Goal: Task Accomplishment & Management: Manage account settings

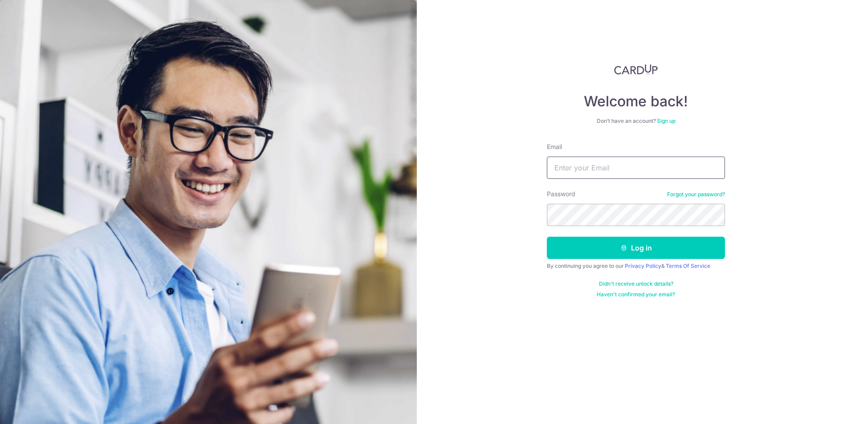
click at [609, 169] on input "Email" at bounding box center [636, 168] width 178 height 22
type input "[EMAIL_ADDRESS][DOMAIN_NAME]"
click at [547, 237] on button "Log in" at bounding box center [636, 248] width 178 height 22
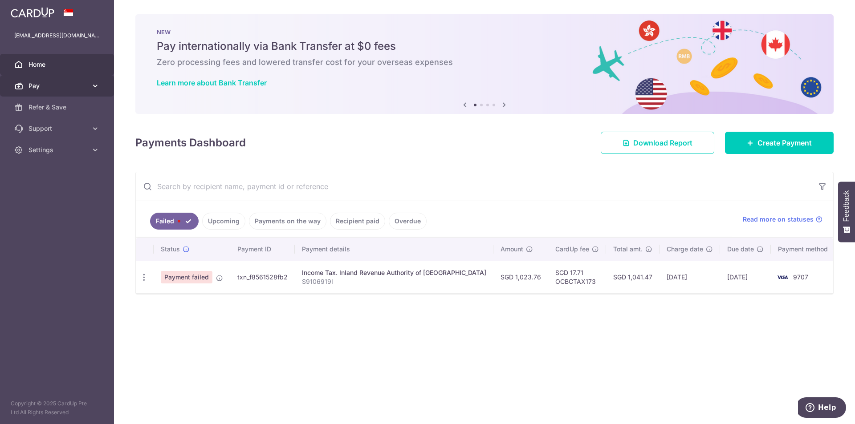
click at [90, 87] on link "Pay" at bounding box center [57, 85] width 114 height 21
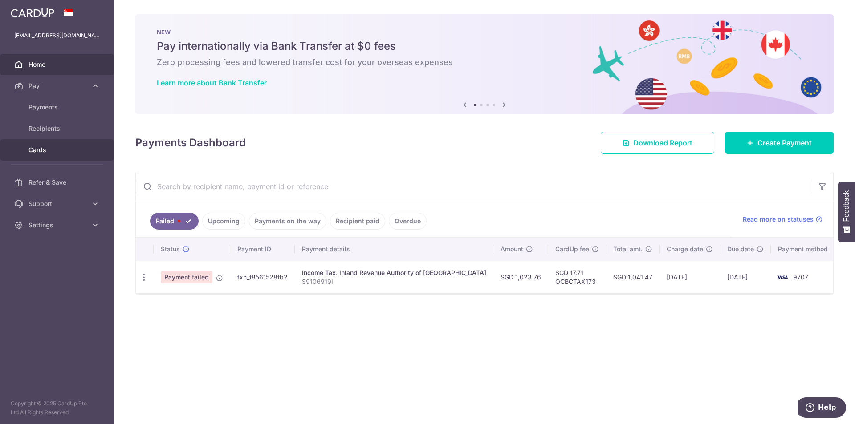
click at [47, 149] on span "Cards" at bounding box center [57, 150] width 59 height 9
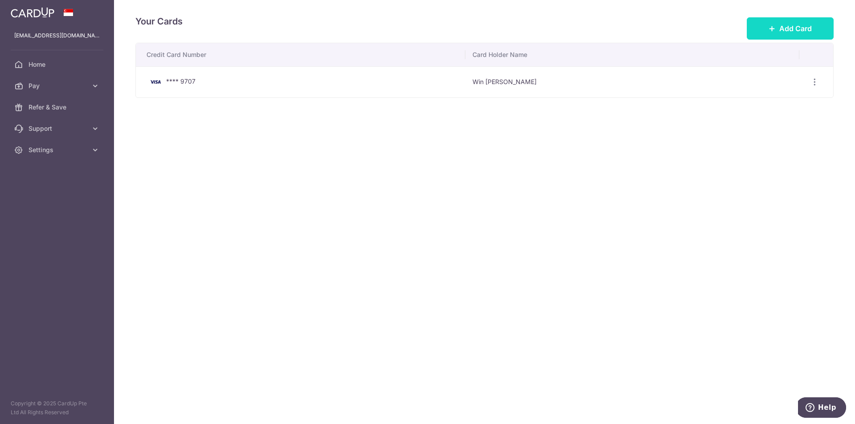
click at [784, 28] on span "Add Card" at bounding box center [795, 28] width 32 height 11
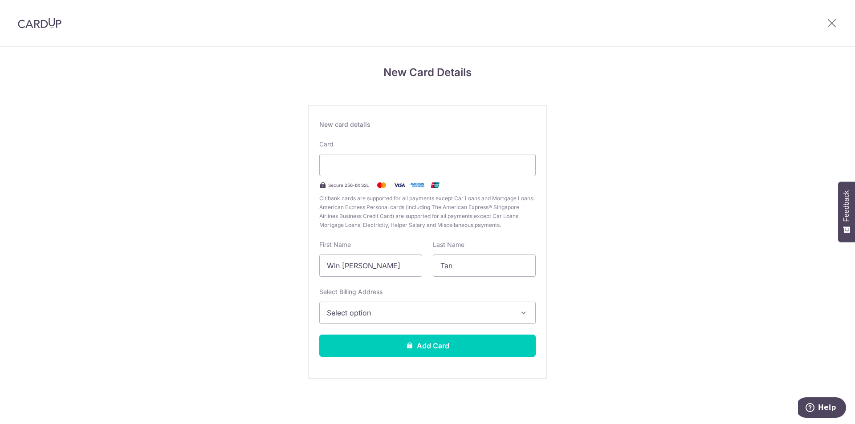
click at [504, 315] on span "Select option" at bounding box center [419, 313] width 185 height 11
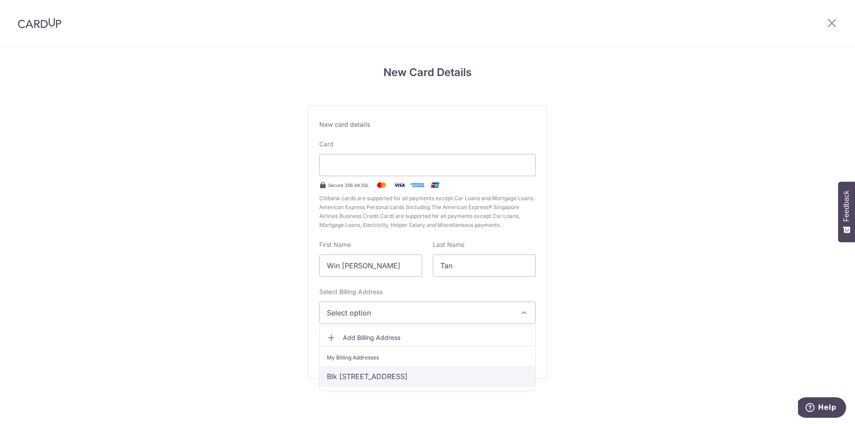
click at [513, 378] on link "Blk 56, #20-117, Strathmore Ave, Singapore, Singapore-140056" at bounding box center [427, 376] width 215 height 21
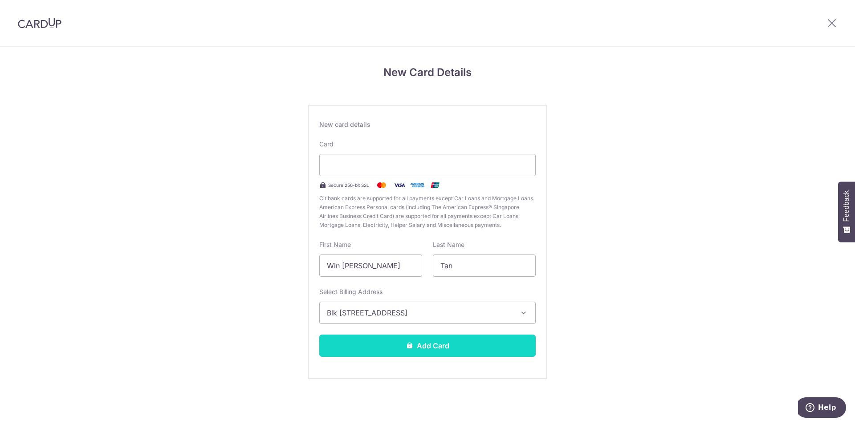
click at [516, 353] on button "Add Card" at bounding box center [427, 346] width 216 height 22
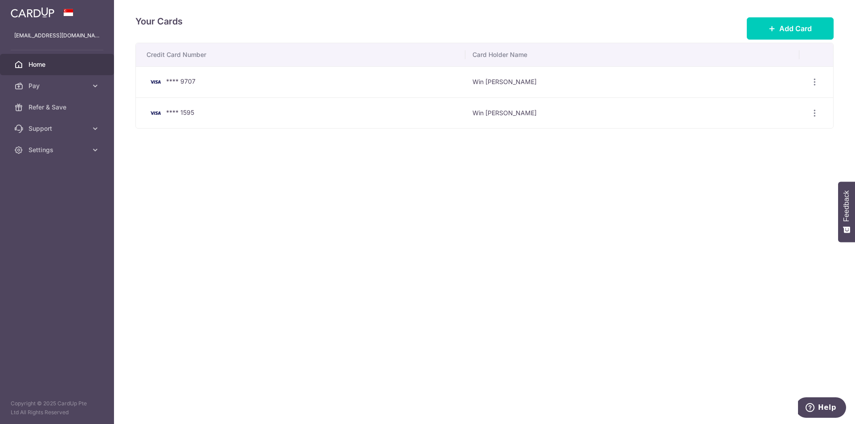
click at [49, 59] on link "Home" at bounding box center [57, 64] width 114 height 21
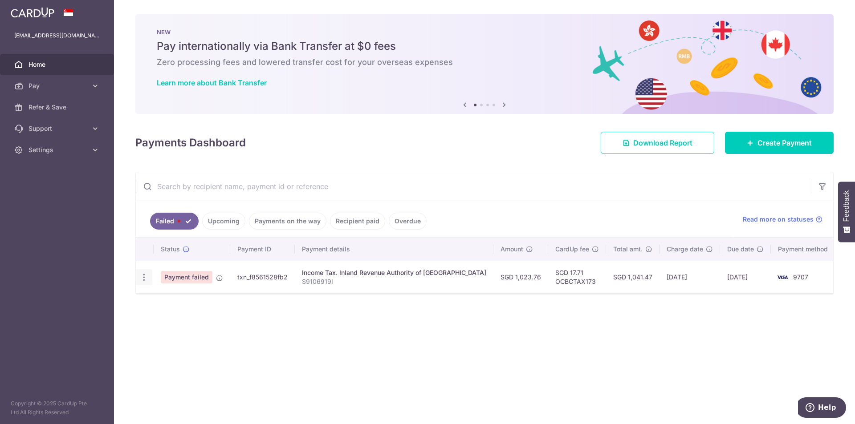
click at [144, 277] on icon "button" at bounding box center [143, 277] width 9 height 9
click at [545, 302] on div "Status Payment ID Payment details Amount CardUp fee Total amt. Charge date Due …" at bounding box center [484, 282] width 697 height 89
click at [85, 89] on span "Pay" at bounding box center [57, 85] width 59 height 9
click at [67, 77] on link "Pay" at bounding box center [57, 85] width 114 height 21
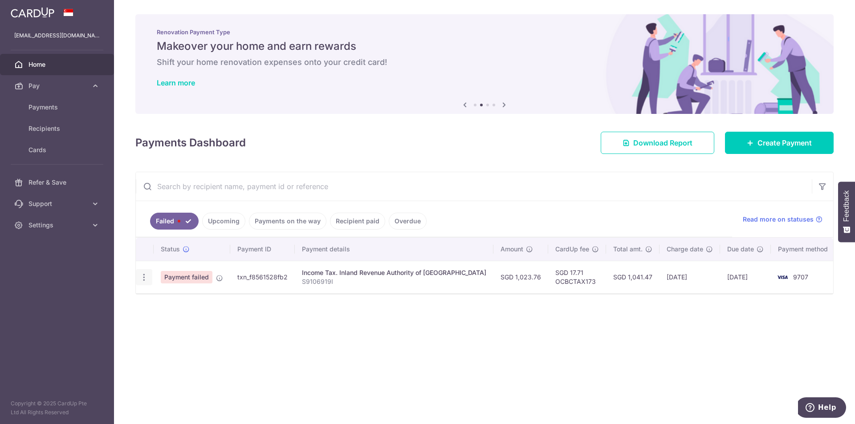
click at [142, 281] on icon "button" at bounding box center [143, 277] width 9 height 9
click at [168, 301] on span "Update payment" at bounding box center [191, 302] width 61 height 11
radio input "true"
type input "1,023.76"
type input "S9106919I"
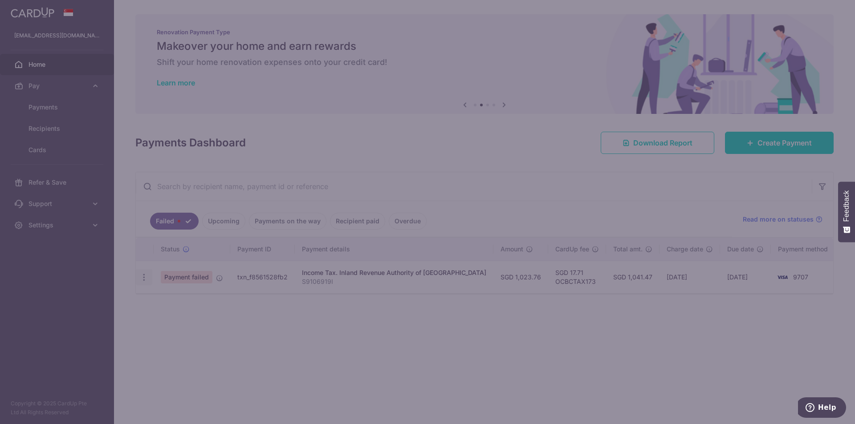
type input "OCBCTAX173"
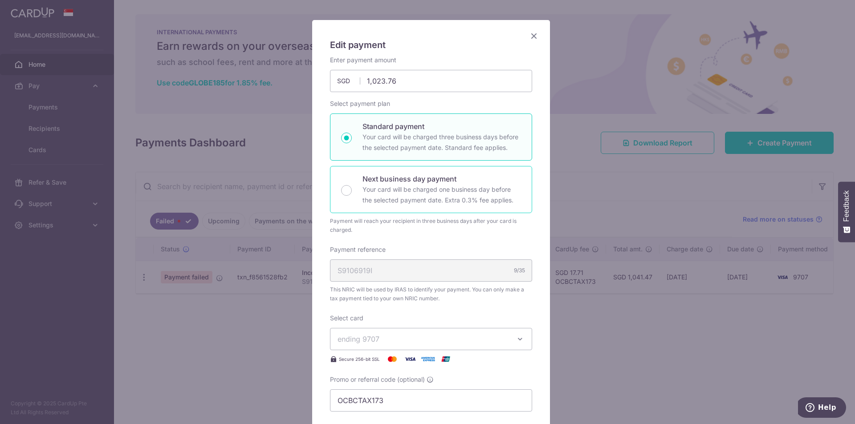
scroll to position [89, 0]
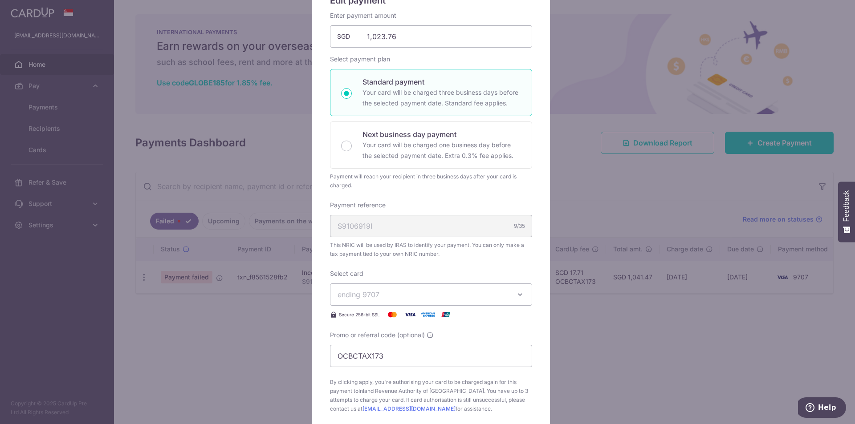
click at [507, 291] on button "ending 9707" at bounding box center [431, 295] width 202 height 22
click at [447, 357] on span "**** 1595" at bounding box center [430, 358] width 187 height 11
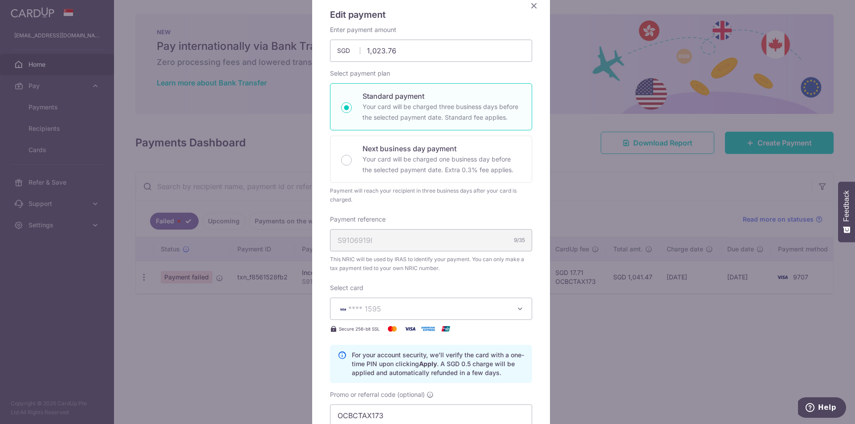
scroll to position [297, 0]
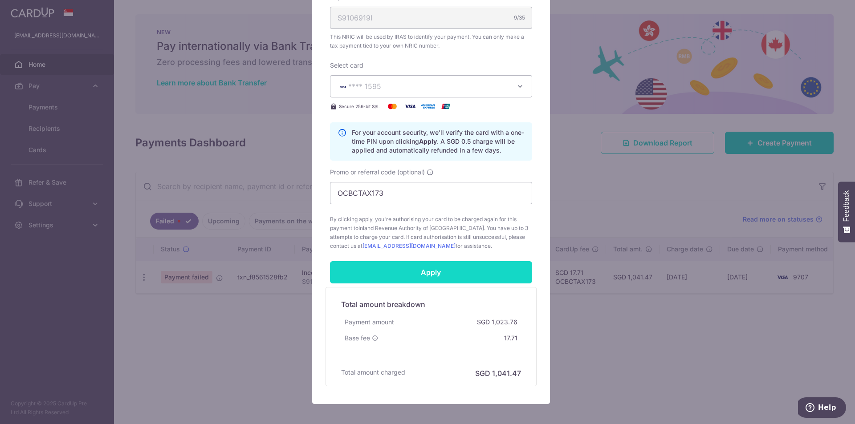
click at [462, 277] on input "Apply" at bounding box center [431, 272] width 202 height 22
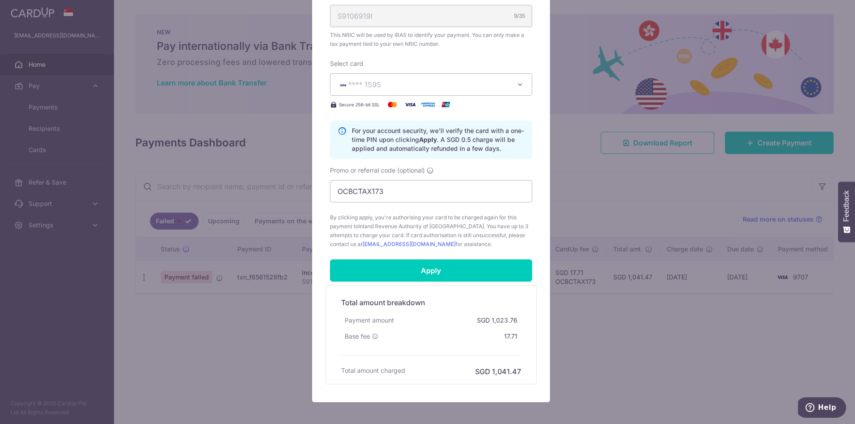
scroll to position [342, 0]
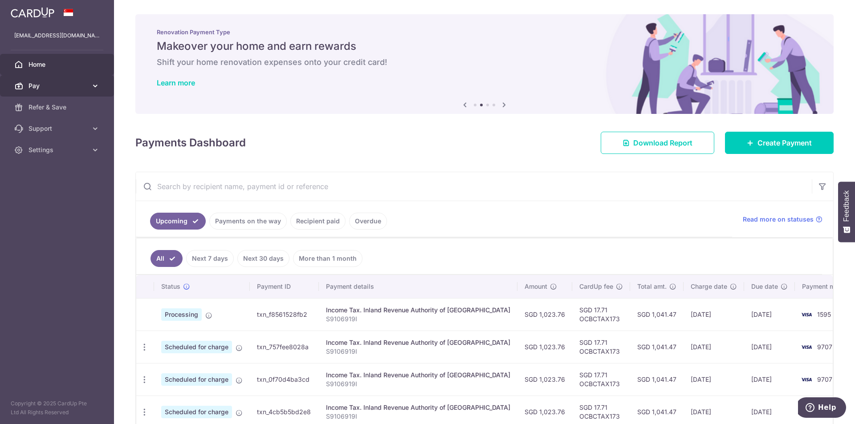
click at [50, 89] on span "Pay" at bounding box center [57, 85] width 59 height 9
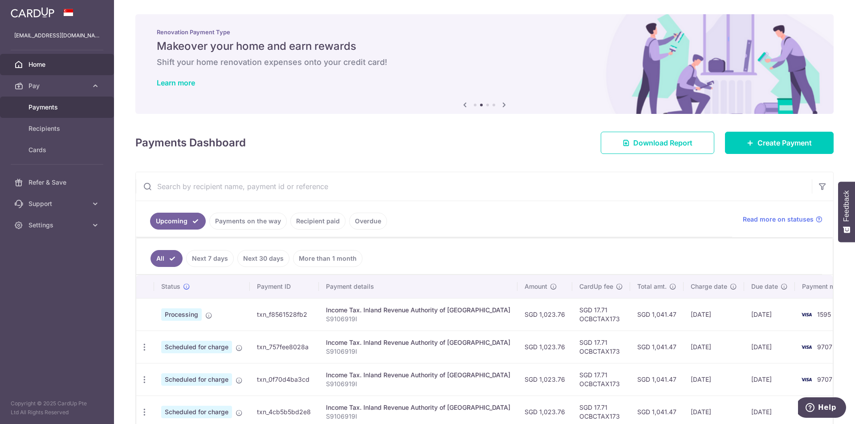
click at [56, 112] on link "Payments" at bounding box center [57, 107] width 114 height 21
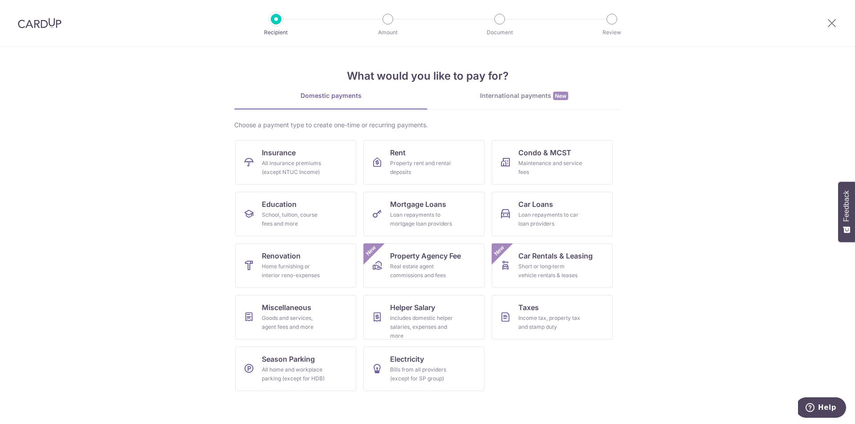
click at [32, 25] on img at bounding box center [40, 23] width 44 height 11
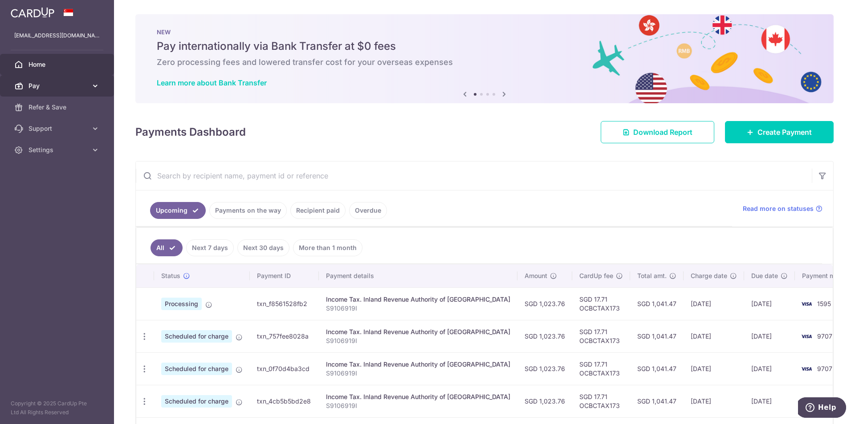
click at [98, 86] on icon at bounding box center [95, 85] width 9 height 9
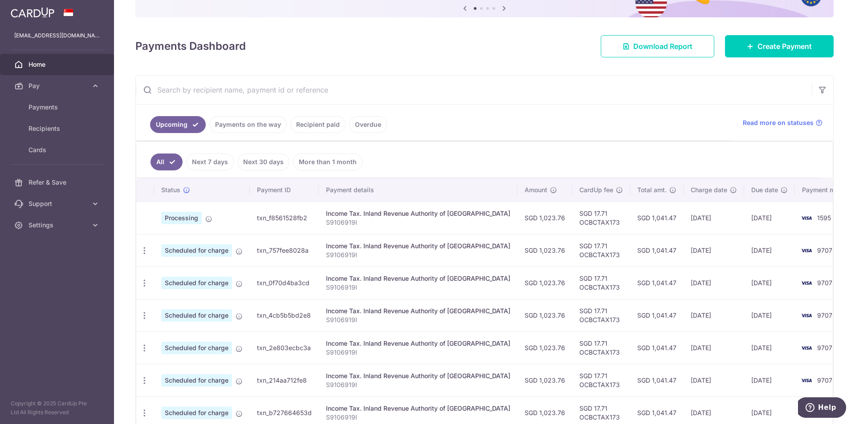
scroll to position [89, 0]
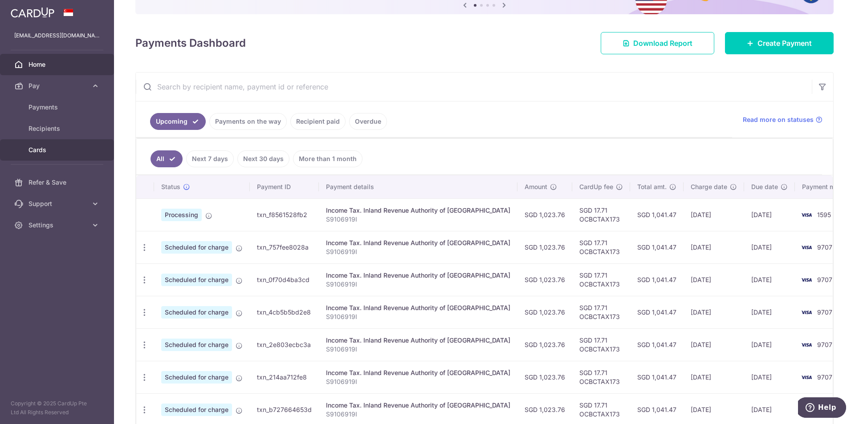
click at [68, 143] on link "Cards" at bounding box center [57, 149] width 114 height 21
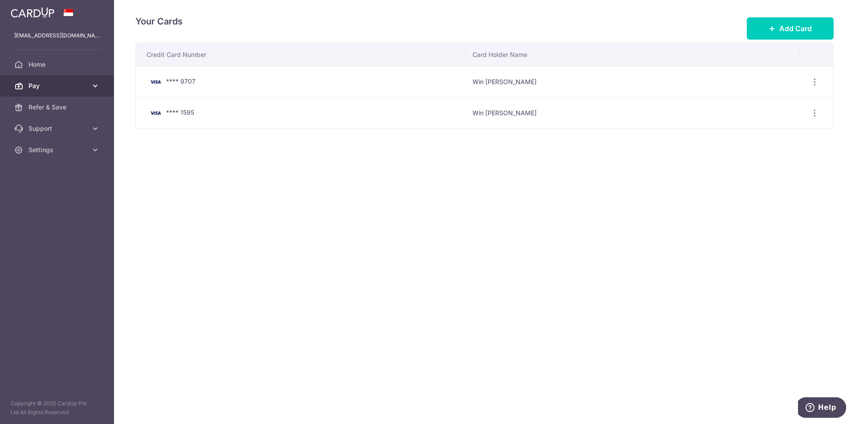
click at [54, 81] on link "Pay" at bounding box center [57, 85] width 114 height 21
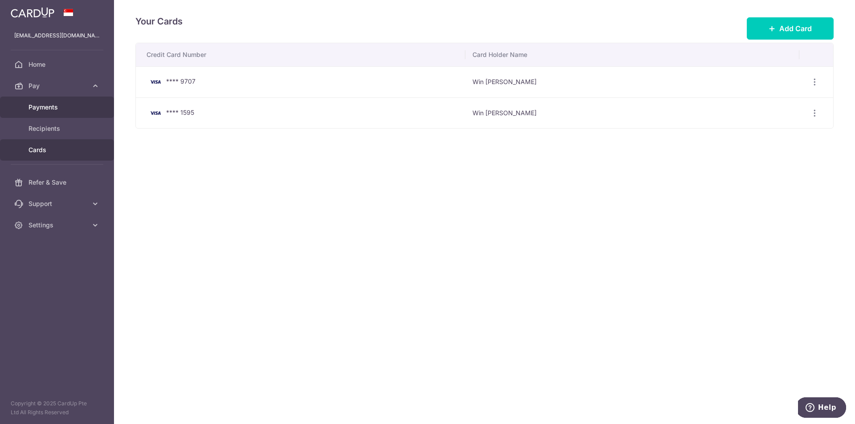
click at [54, 107] on span "Payments" at bounding box center [57, 107] width 59 height 9
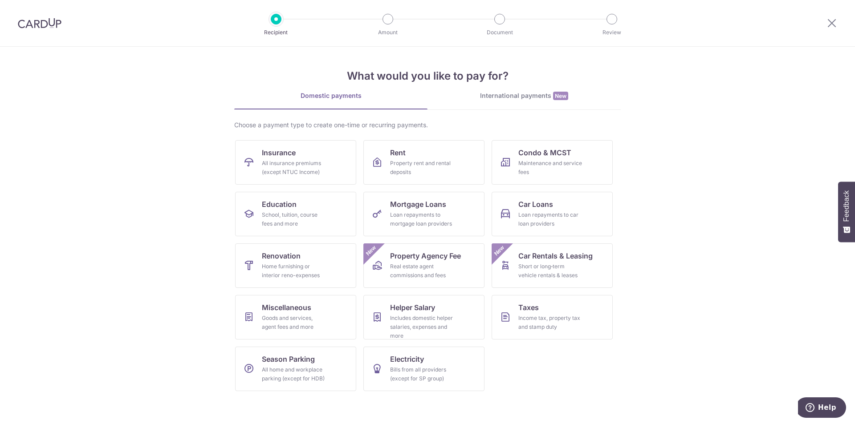
click at [38, 24] on img at bounding box center [40, 23] width 44 height 11
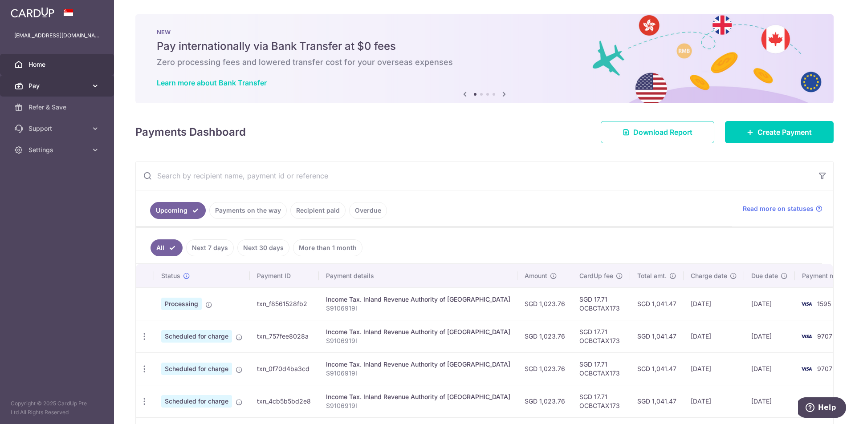
click at [95, 86] on icon at bounding box center [95, 85] width 9 height 9
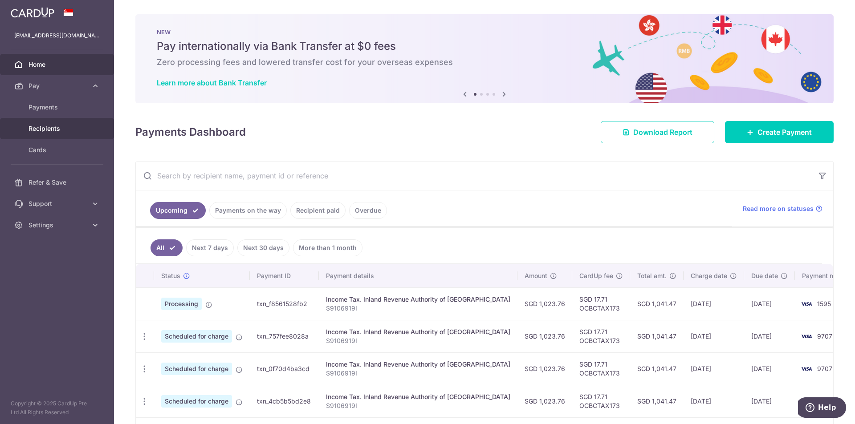
click at [60, 131] on span "Recipients" at bounding box center [57, 128] width 59 height 9
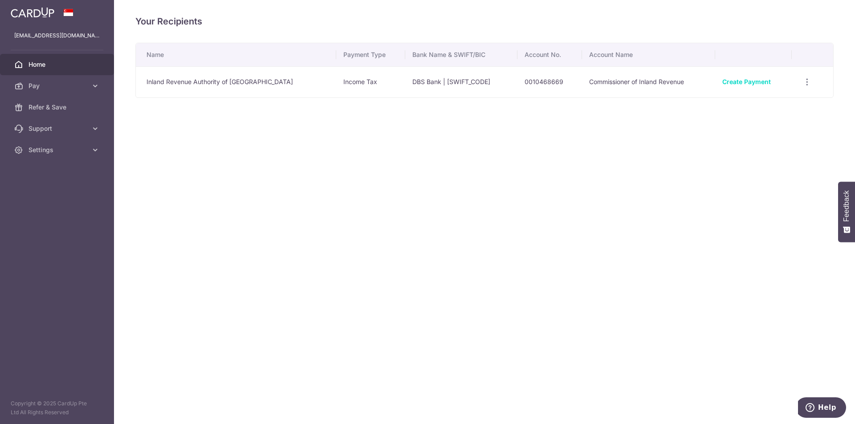
click at [49, 72] on link "Home" at bounding box center [57, 64] width 114 height 21
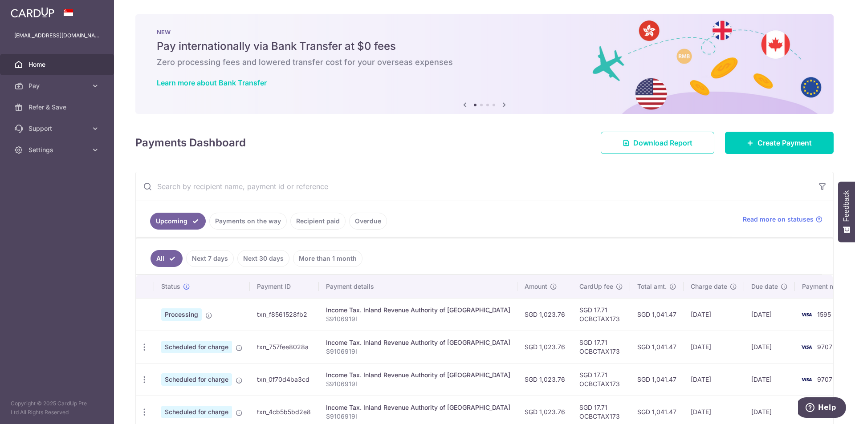
click at [245, 227] on link "Payments on the way" at bounding box center [247, 221] width 77 height 17
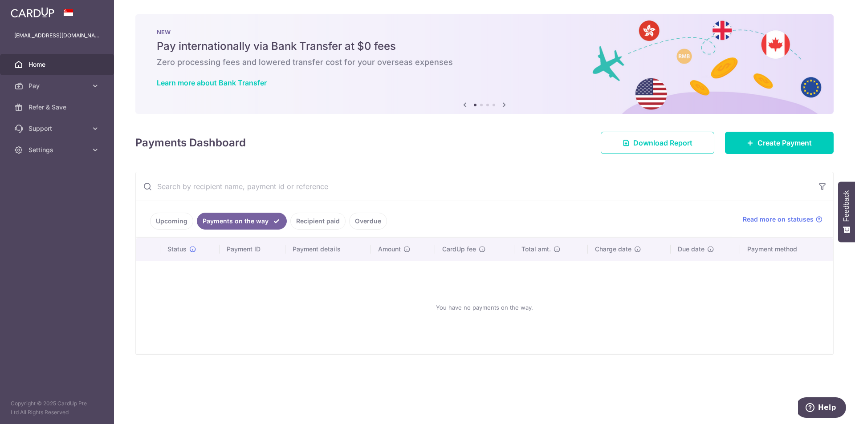
click at [311, 219] on link "Recipient paid" at bounding box center [317, 221] width 55 height 17
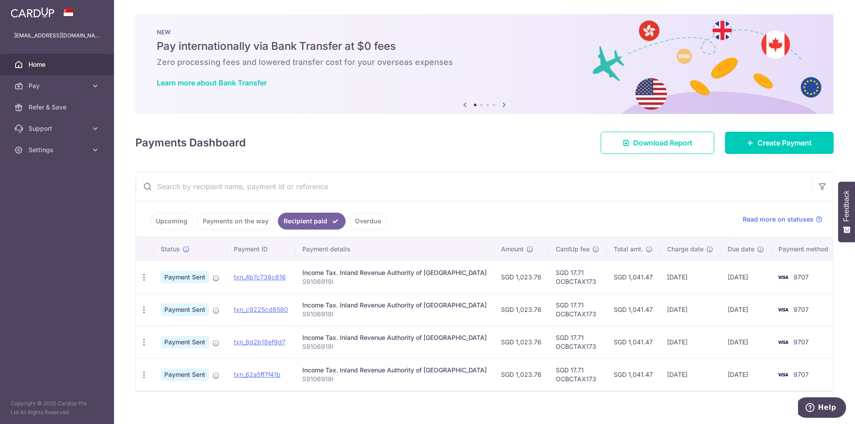
click at [180, 226] on link "Upcoming" at bounding box center [171, 221] width 43 height 17
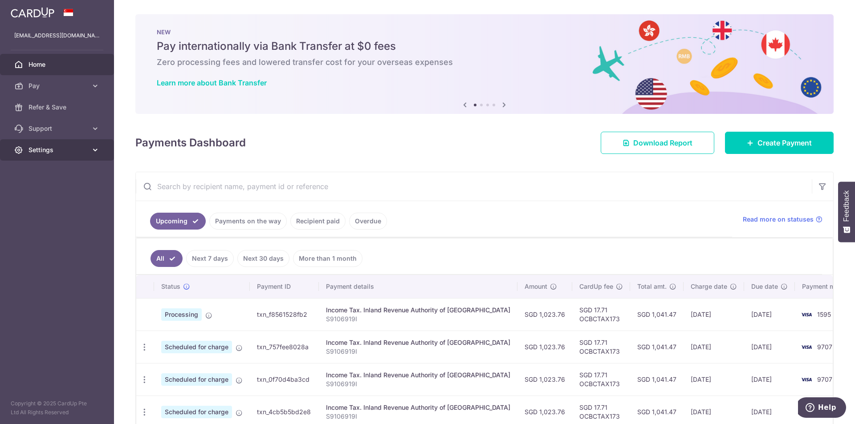
click at [78, 152] on span "Settings" at bounding box center [57, 150] width 59 height 9
click at [92, 131] on icon at bounding box center [95, 128] width 9 height 9
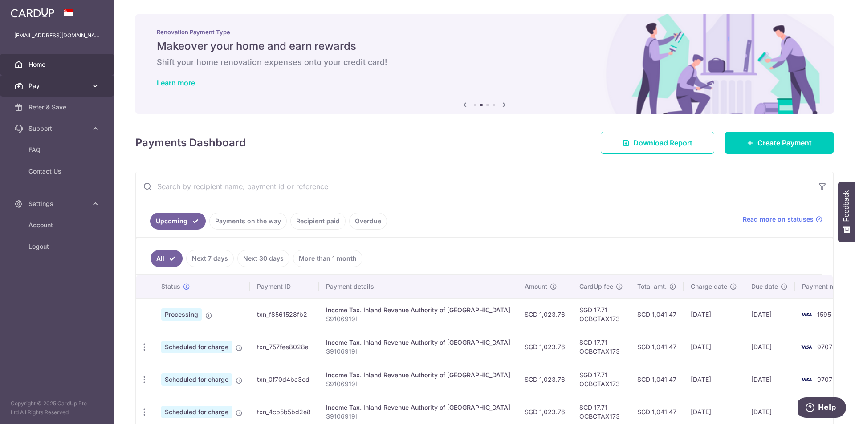
click at [72, 86] on span "Pay" at bounding box center [57, 85] width 59 height 9
click at [35, 82] on span "Pay" at bounding box center [57, 85] width 59 height 9
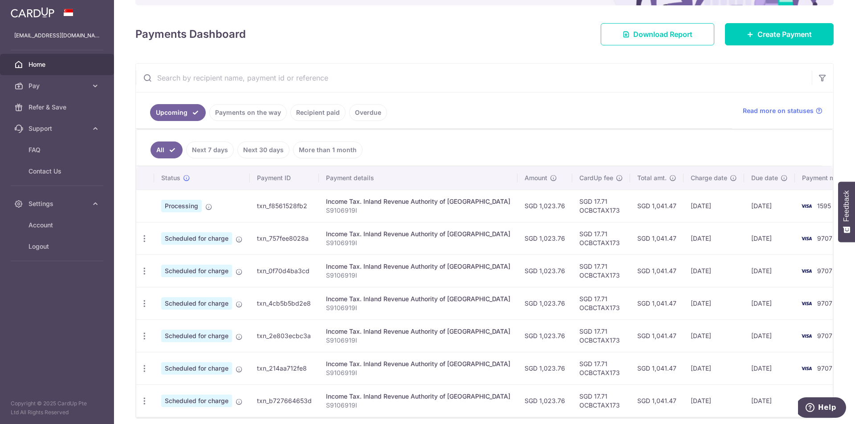
scroll to position [134, 0]
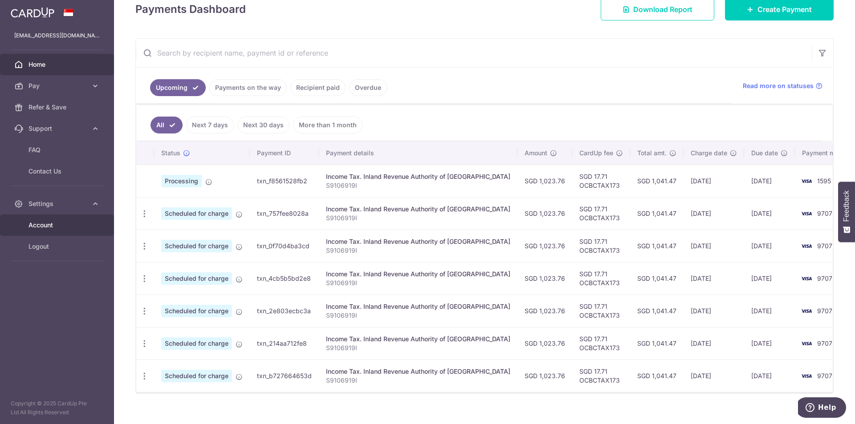
click at [50, 221] on span "Account" at bounding box center [57, 225] width 59 height 9
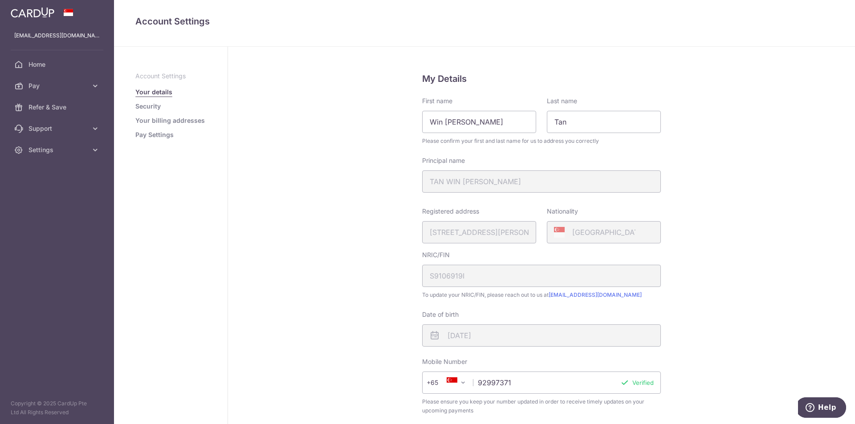
click at [176, 136] on li "Pay Settings" at bounding box center [170, 134] width 71 height 9
click at [169, 136] on link "Pay Settings" at bounding box center [154, 134] width 38 height 9
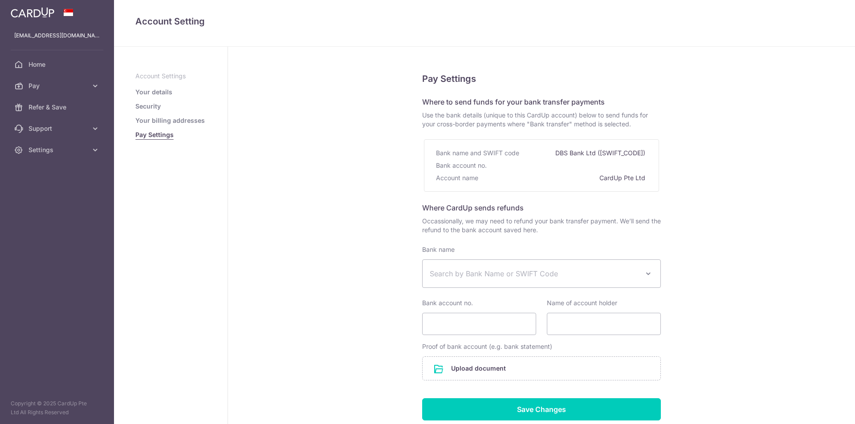
select select
click at [94, 86] on icon at bounding box center [95, 85] width 9 height 9
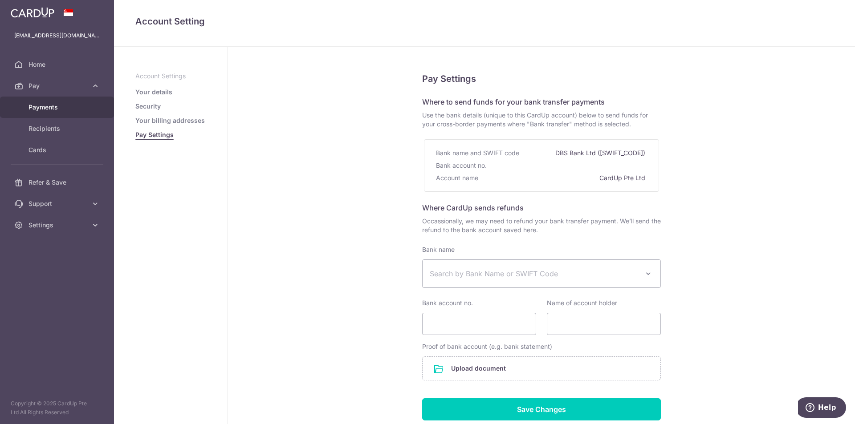
click at [56, 105] on span "Payments" at bounding box center [57, 107] width 59 height 9
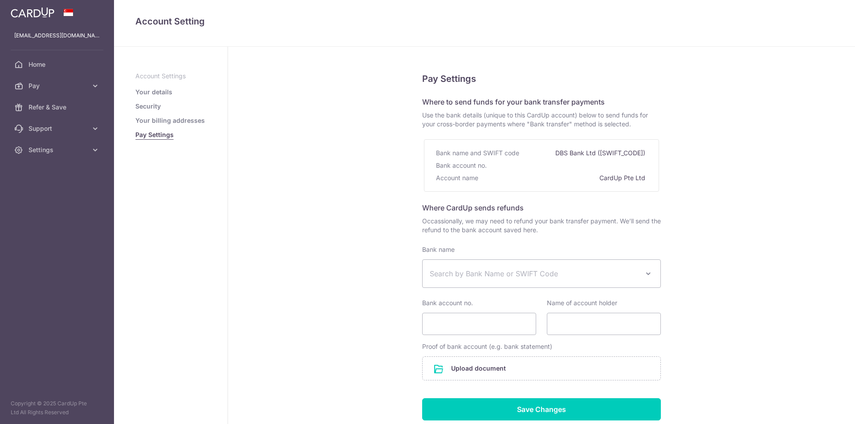
select select
click at [89, 89] on link "Pay" at bounding box center [57, 85] width 114 height 21
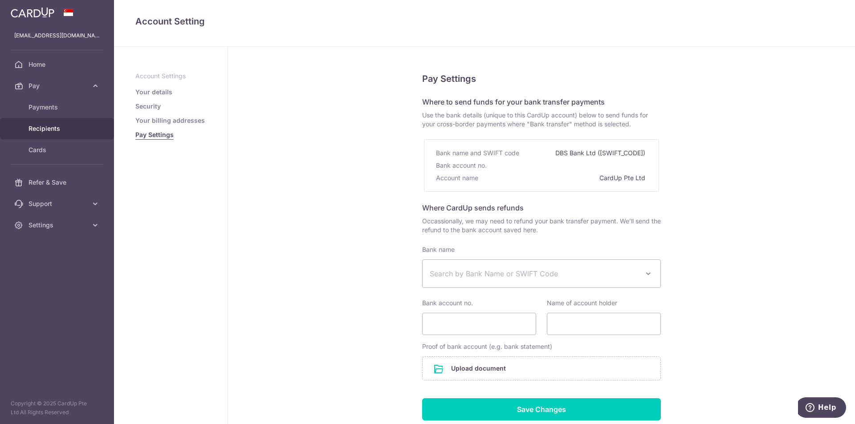
click at [49, 126] on span "Recipients" at bounding box center [57, 128] width 59 height 9
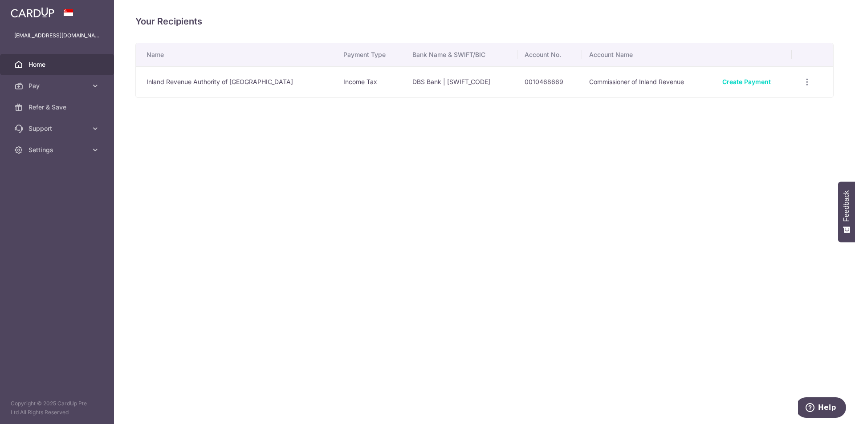
click at [30, 69] on span "Home" at bounding box center [57, 64] width 59 height 9
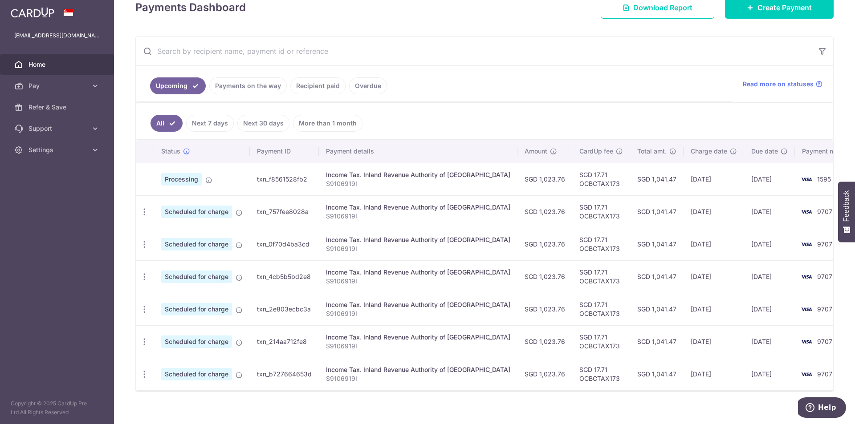
scroll to position [145, 0]
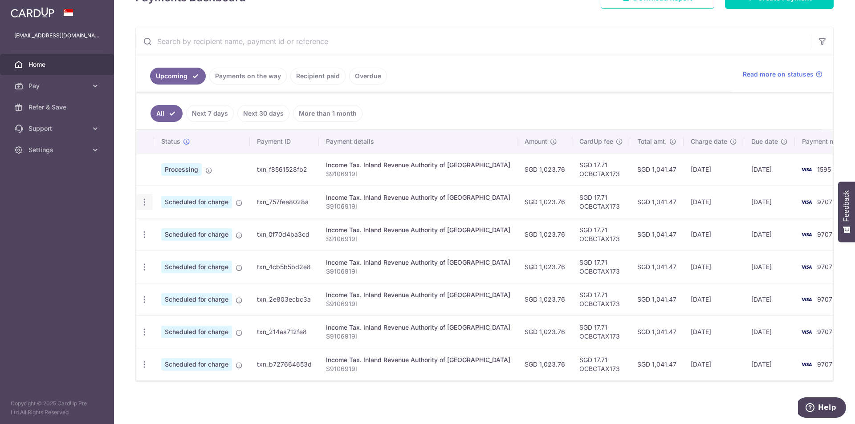
click at [140, 205] on icon "button" at bounding box center [144, 202] width 9 height 9
click at [168, 225] on span "Update payment" at bounding box center [192, 226] width 61 height 11
radio input "true"
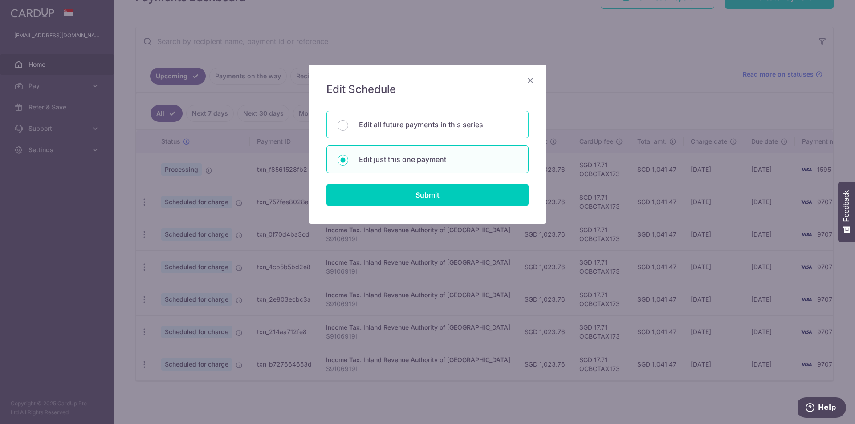
click at [376, 126] on p "Edit all future payments in this series" at bounding box center [438, 124] width 158 height 11
radio input "true"
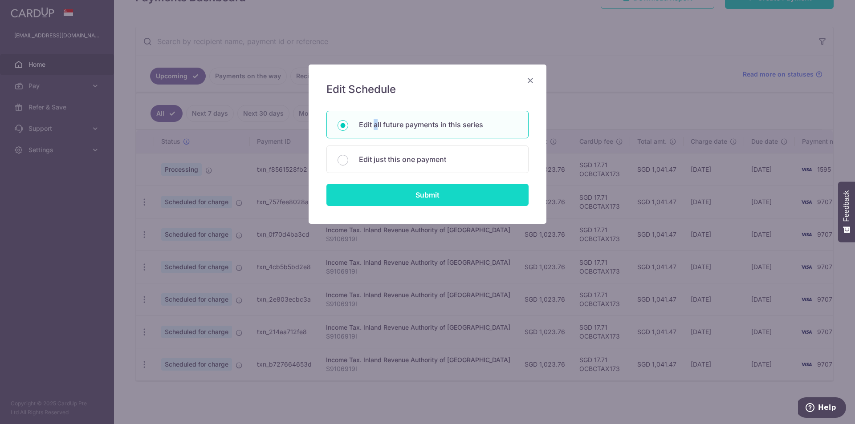
click at [386, 195] on input "Submit" at bounding box center [427, 195] width 202 height 22
radio input "true"
type input "1,023.76"
type input "S9106919I"
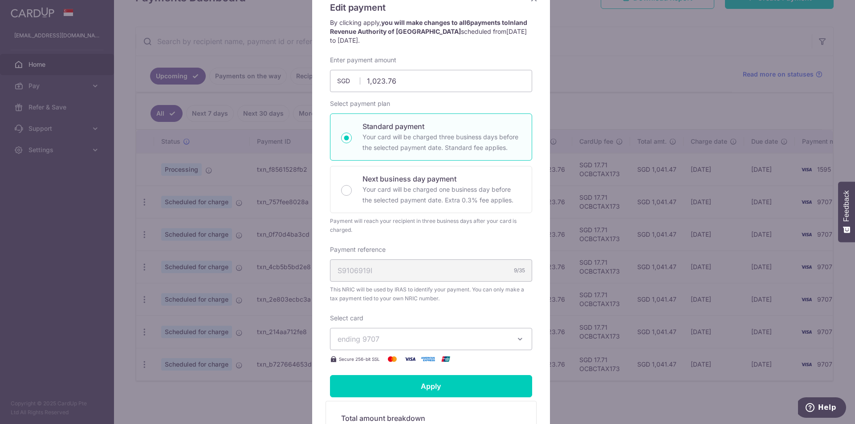
scroll to position [134, 0]
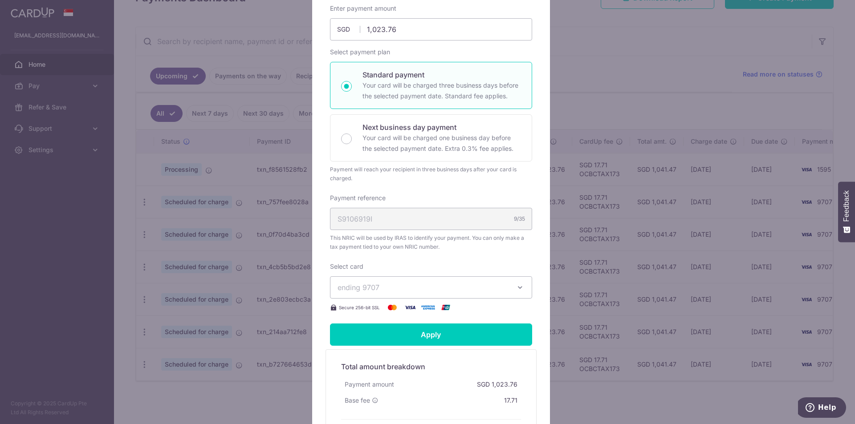
click at [448, 283] on span "ending 9707" at bounding box center [422, 287] width 171 height 11
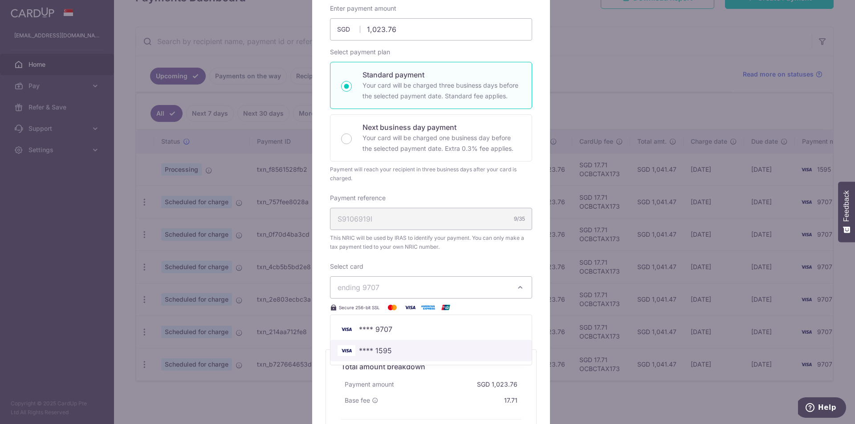
click at [440, 348] on span "**** 1595" at bounding box center [430, 350] width 187 height 11
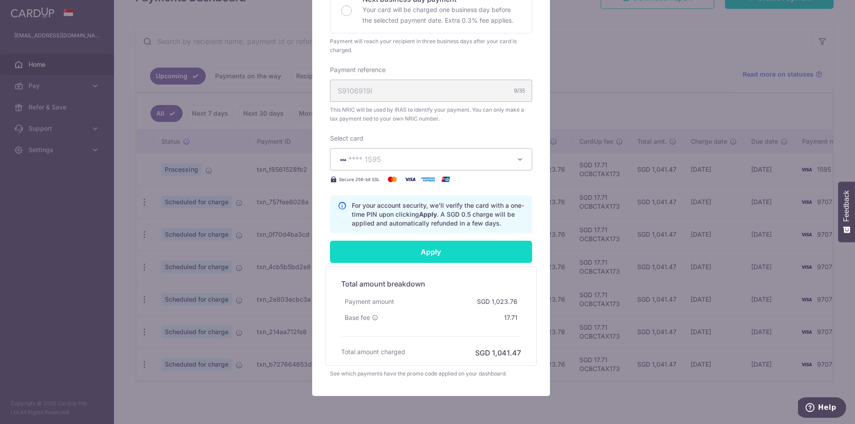
scroll to position [298, 0]
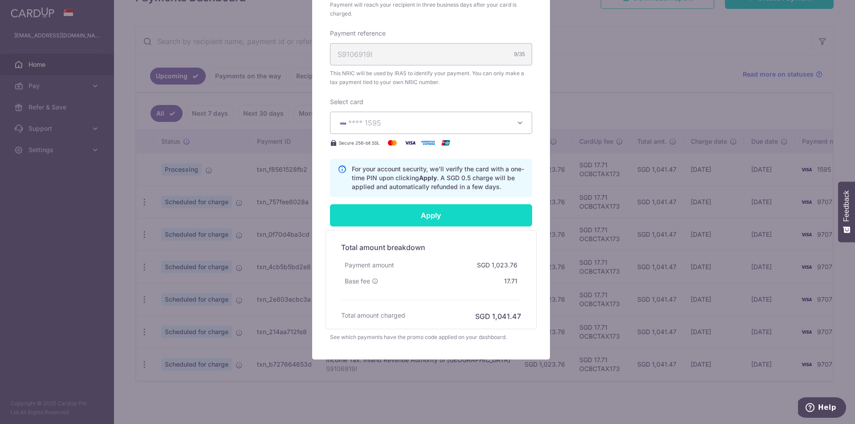
click at [434, 222] on input "Apply" at bounding box center [431, 215] width 202 height 22
type input "Successfully Applied"
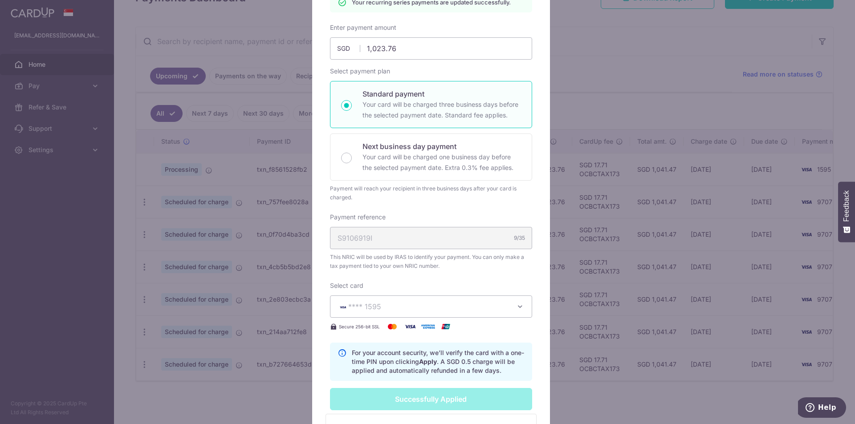
scroll to position [62, 0]
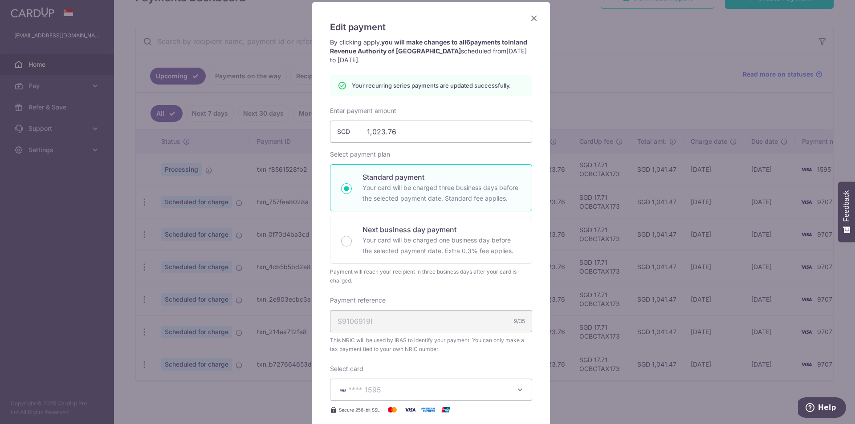
click at [532, 21] on icon "Close" at bounding box center [533, 17] width 11 height 11
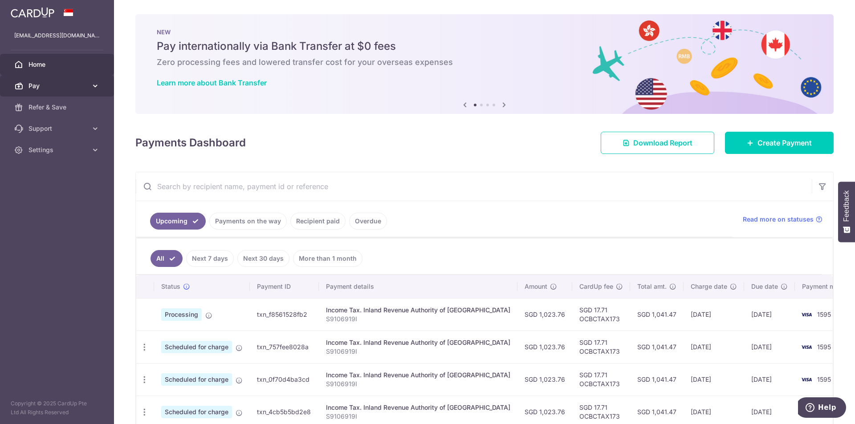
click at [92, 88] on icon at bounding box center [95, 85] width 9 height 9
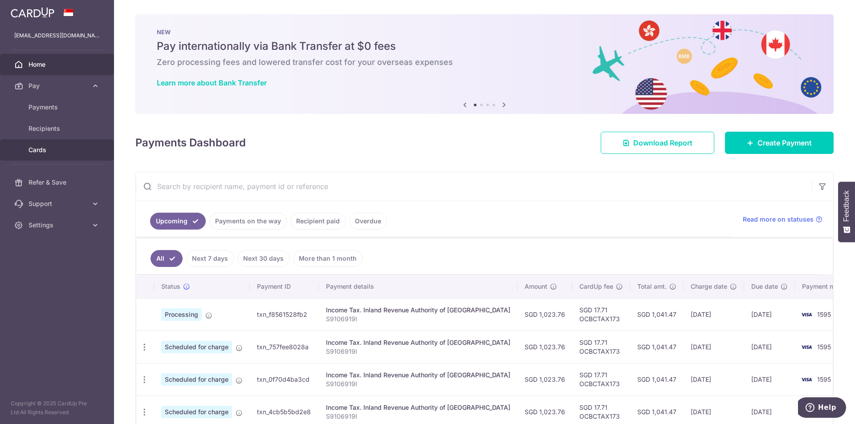
click at [51, 142] on link "Cards" at bounding box center [57, 149] width 114 height 21
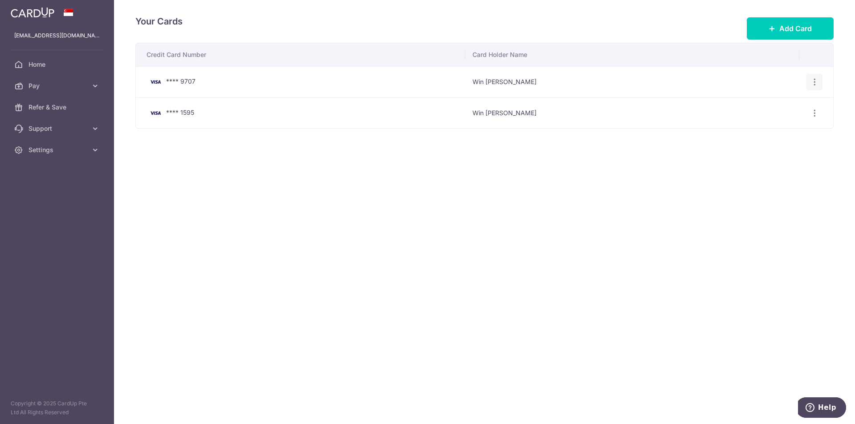
click at [816, 82] on icon "button" at bounding box center [814, 81] width 9 height 9
click at [798, 103] on span "View/Edit" at bounding box center [784, 107] width 61 height 11
click at [813, 82] on icon "button" at bounding box center [814, 81] width 9 height 9
click at [787, 133] on span "Delete" at bounding box center [784, 128] width 61 height 11
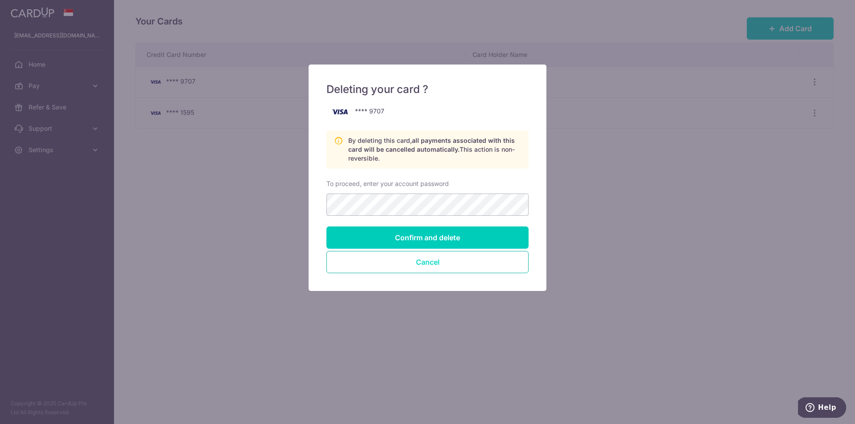
click at [449, 261] on button "Cancel" at bounding box center [427, 262] width 202 height 22
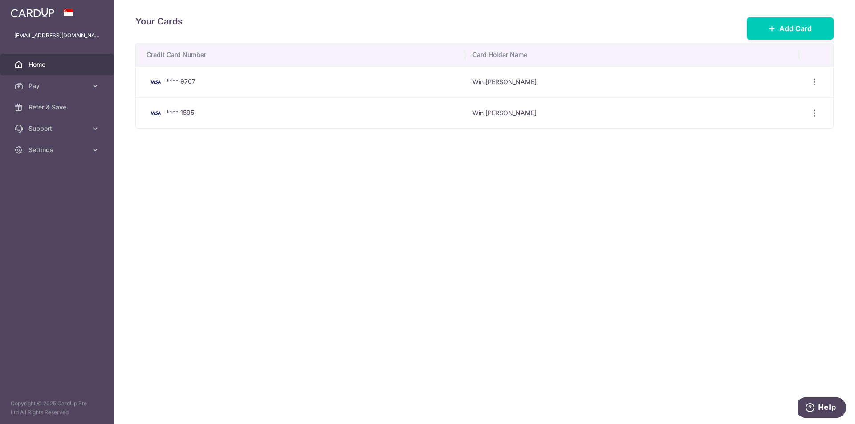
click at [37, 68] on span "Home" at bounding box center [57, 64] width 59 height 9
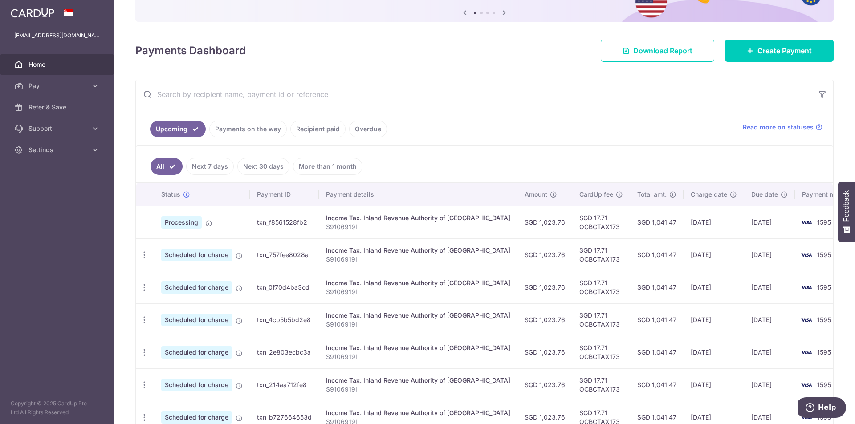
scroll to position [12, 0]
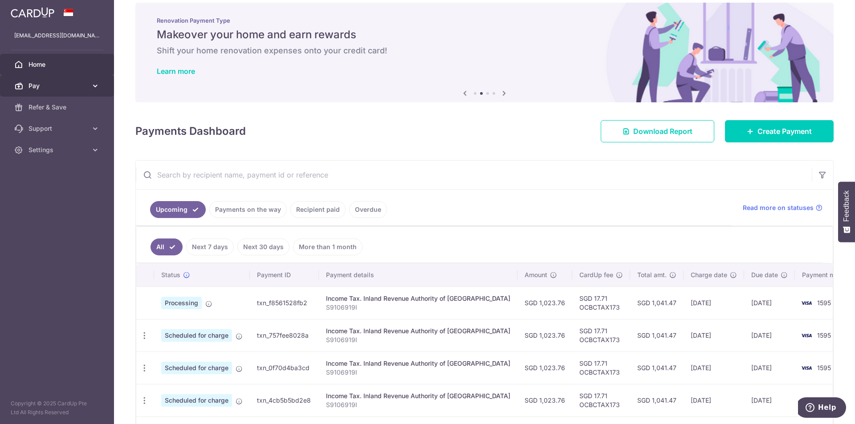
click at [93, 89] on icon at bounding box center [95, 85] width 9 height 9
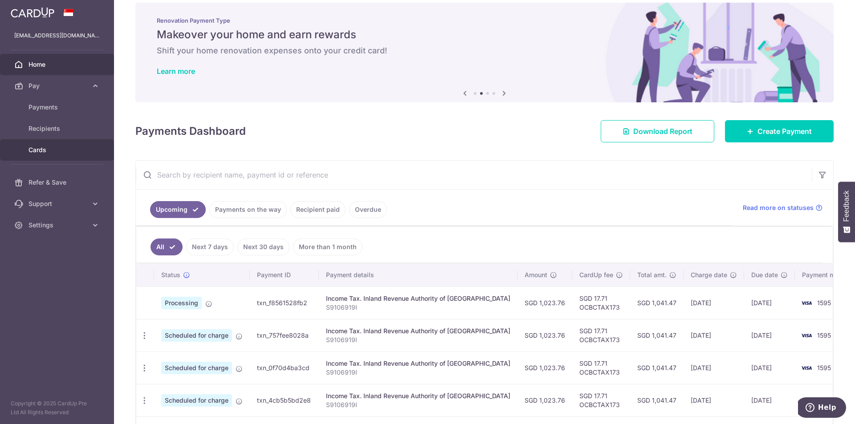
click at [78, 154] on link "Cards" at bounding box center [57, 149] width 114 height 21
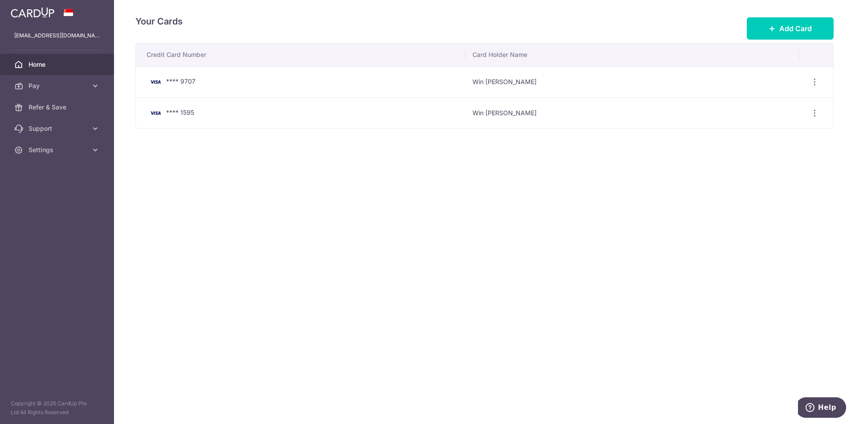
click at [48, 65] on span "Home" at bounding box center [57, 64] width 59 height 9
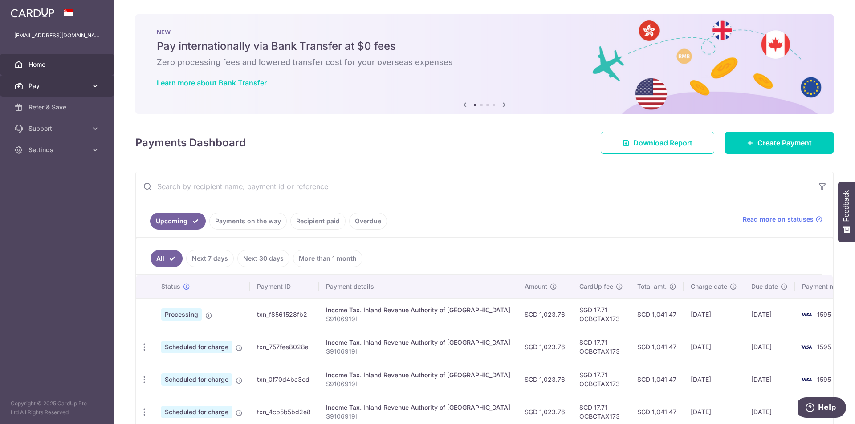
click at [58, 88] on span "Pay" at bounding box center [57, 85] width 59 height 9
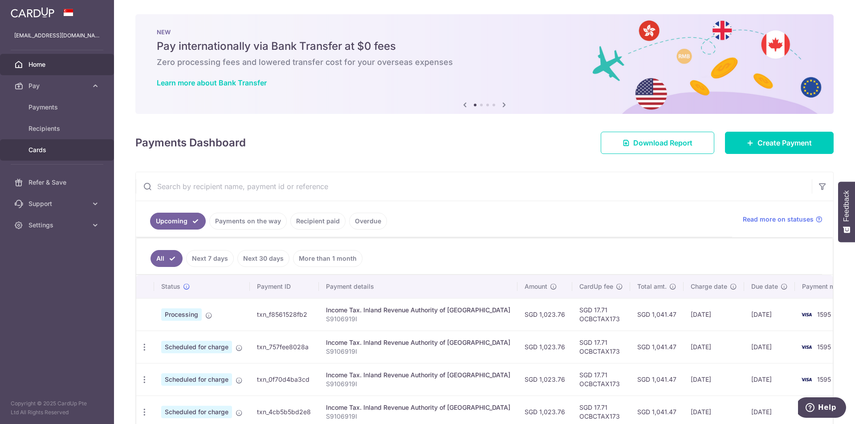
click at [59, 146] on span "Cards" at bounding box center [57, 150] width 59 height 9
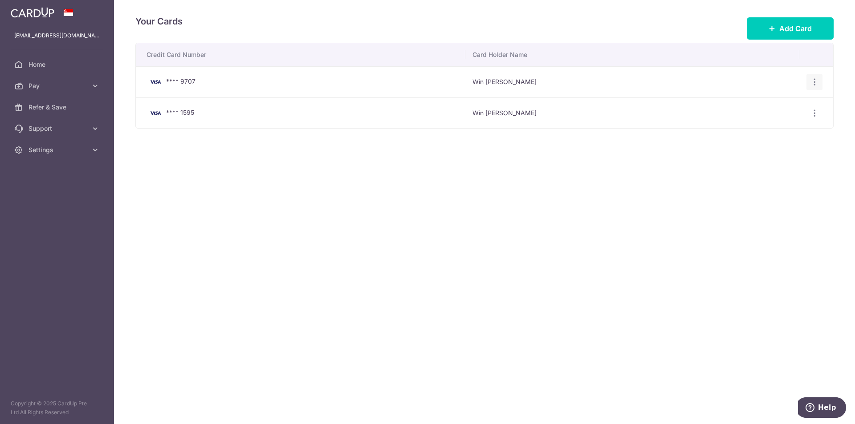
click at [812, 82] on icon "button" at bounding box center [814, 81] width 9 height 9
click at [781, 131] on span "Delete" at bounding box center [784, 128] width 61 height 11
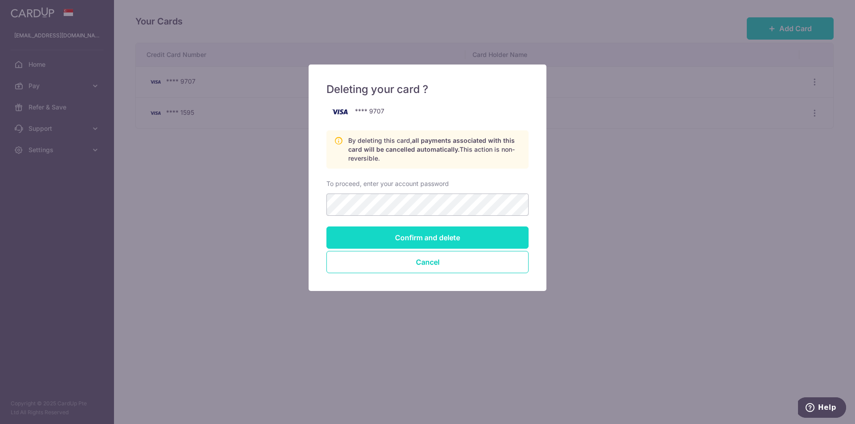
click at [422, 228] on input "Confirm and delete" at bounding box center [427, 238] width 202 height 22
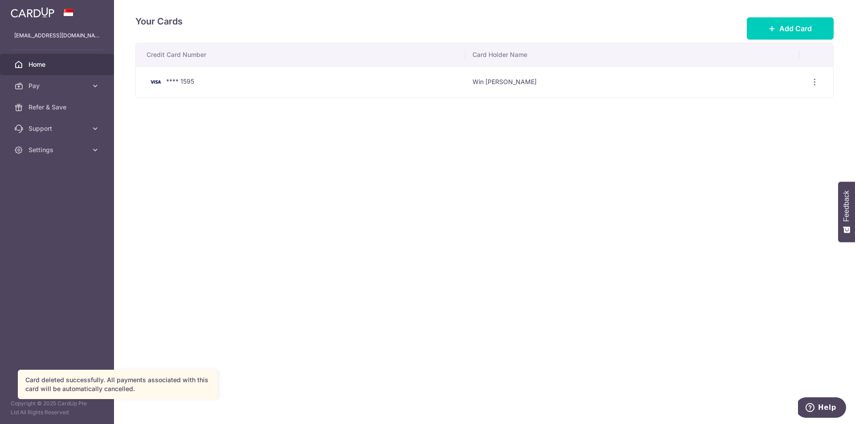
click at [54, 61] on span "Home" at bounding box center [57, 64] width 59 height 9
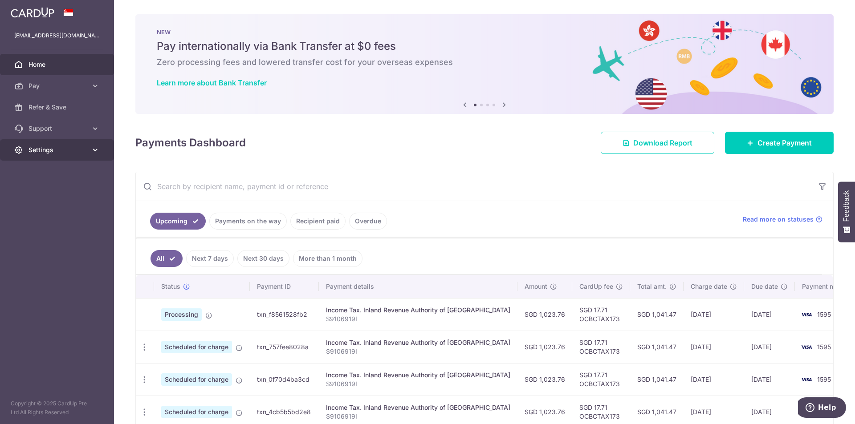
click at [90, 152] on link "Settings" at bounding box center [57, 149] width 114 height 21
click at [62, 191] on span "Logout" at bounding box center [57, 192] width 59 height 9
